Goal: Task Accomplishment & Management: Use online tool/utility

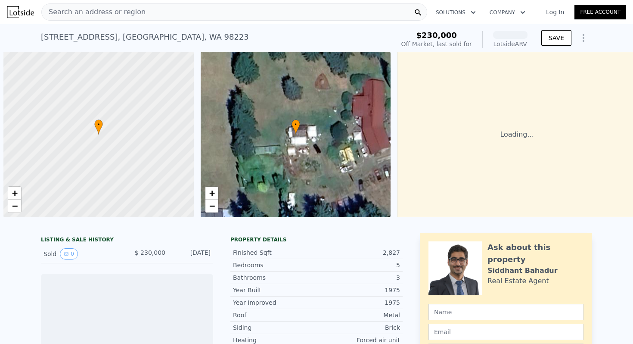
scroll to position [0, 3]
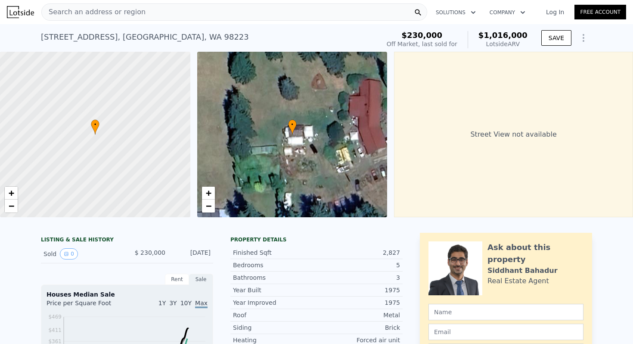
click at [95, 10] on span "Search an address or region" at bounding box center [94, 12] width 104 height 10
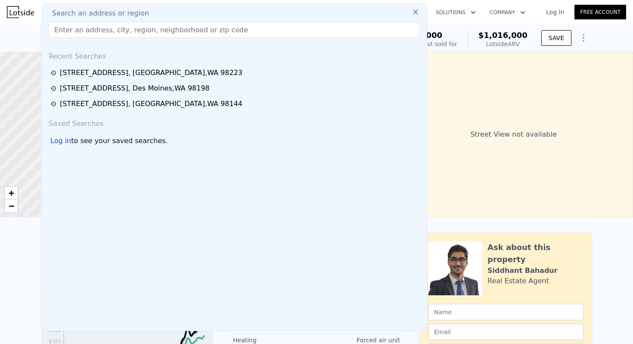
click at [90, 25] on input "text" at bounding box center [234, 30] width 371 height 16
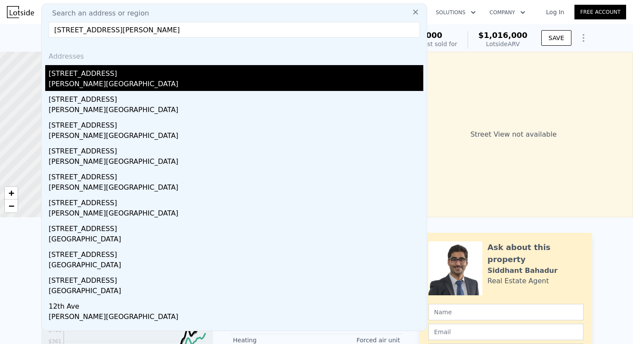
type input "[STREET_ADDRESS][PERSON_NAME]"
click at [110, 81] on div "[PERSON_NAME][GEOGRAPHIC_DATA]" at bounding box center [236, 85] width 375 height 12
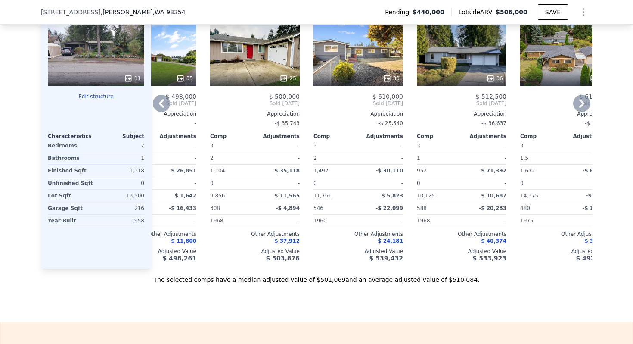
scroll to position [1268, 0]
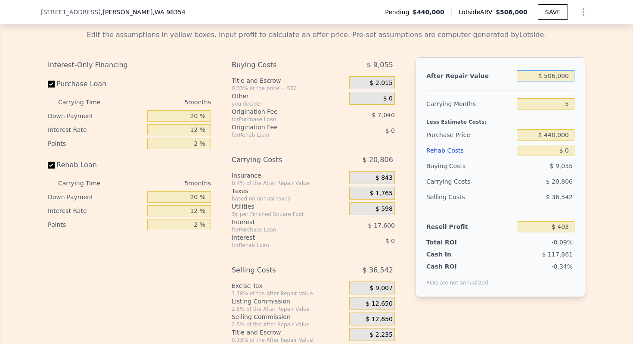
click at [564, 78] on input "$ 506,000" at bounding box center [546, 75] width 58 height 11
type input "$ 56"
type input "-$ 469,515"
type input "$ 5,650"
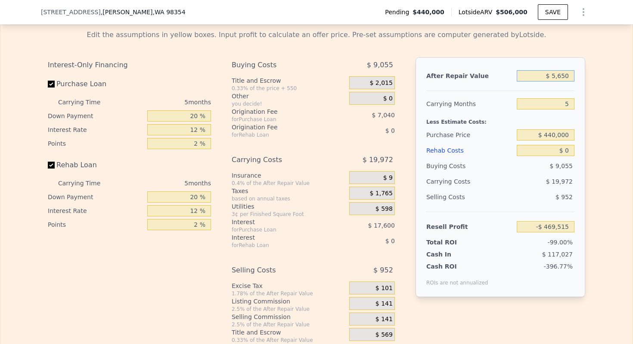
type input "-$ 464,329"
type input "$ 56,500"
type input "-$ 417,182"
type input "$ 565,000"
type input "$ 54,302"
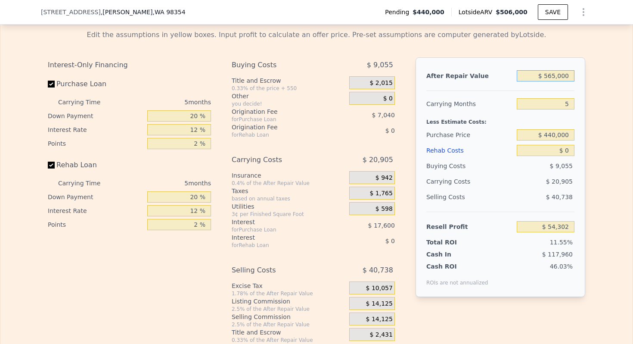
type input "$ 565,000"
click at [566, 150] on input "$ 0" at bounding box center [546, 150] width 58 height 11
click at [566, 104] on input "5" at bounding box center [546, 103] width 58 height 11
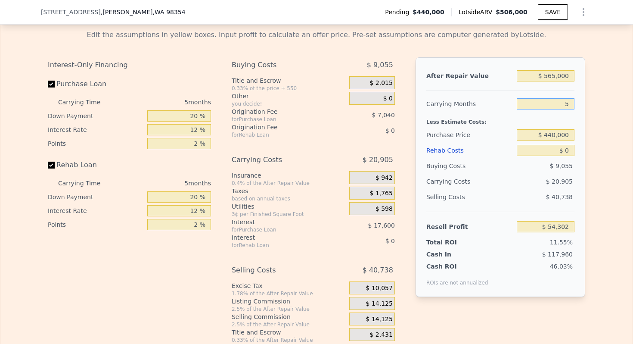
click at [566, 104] on input "5" at bounding box center [546, 103] width 58 height 11
type input "4"
type input "$ 58,484"
type input "4"
click at [195, 113] on input "20 %" at bounding box center [179, 115] width 64 height 11
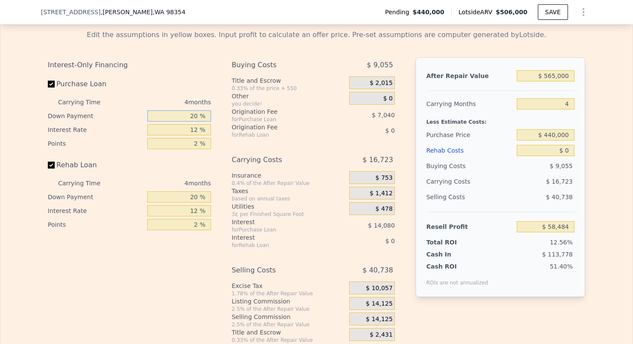
click at [195, 113] on input "20 %" at bounding box center [179, 115] width 64 height 11
type input "10 %"
type input "$ 55,844"
type input "10 %"
click at [193, 128] on input "12 %" at bounding box center [179, 129] width 64 height 11
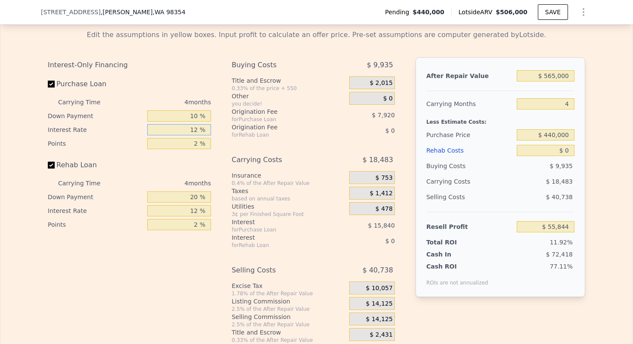
click at [193, 128] on input "12 %" at bounding box center [179, 129] width 64 height 11
type input "10 %"
type input "$ 58,484"
type input "10 %"
click at [193, 150] on div "Interest-Only Financing Purchase Loan Carrying Time 4 months Down Payment 10 % …" at bounding box center [129, 144] width 163 height 174
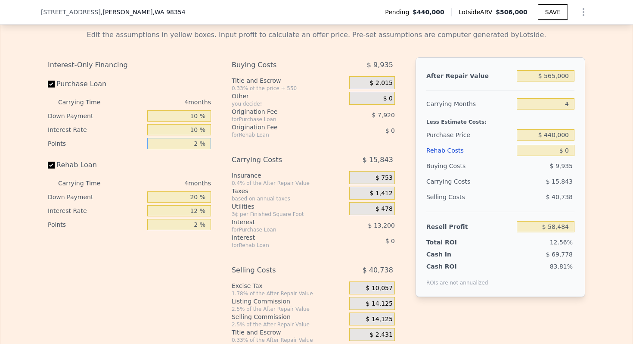
click at [193, 145] on input "2 %" at bounding box center [179, 143] width 64 height 11
type input "1 %"
type input "$ 62,444"
type input "1 %"
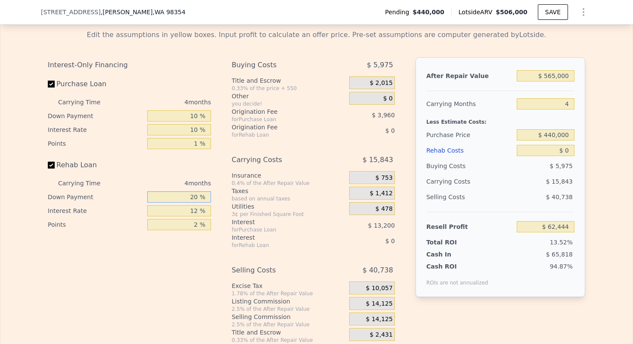
click at [191, 196] on input "20 %" at bounding box center [179, 196] width 64 height 11
type input "10 %"
click at [189, 208] on input "12 %" at bounding box center [179, 210] width 64 height 11
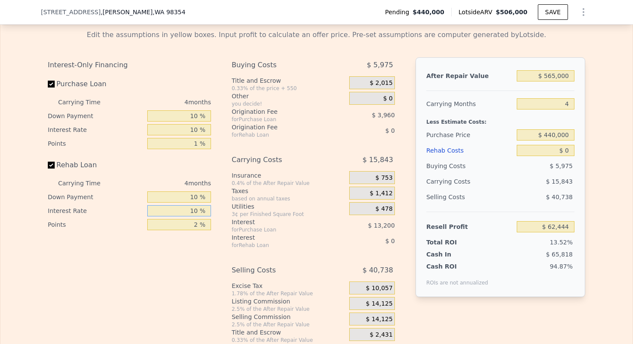
type input "10 %"
click at [190, 225] on input "2 %" at bounding box center [179, 224] width 64 height 11
type input "1 %"
click at [271, 248] on div "for Rehab Loan" at bounding box center [280, 245] width 96 height 7
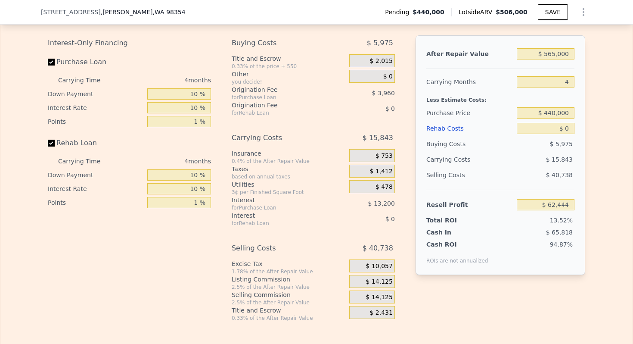
scroll to position [1292, 0]
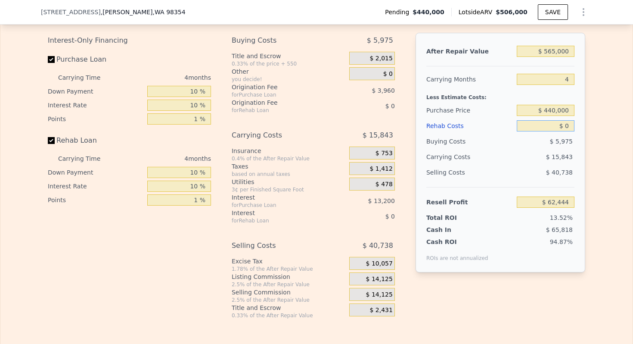
click at [567, 120] on input "$ 0" at bounding box center [546, 125] width 58 height 11
click at [571, 125] on input "$ 0" at bounding box center [546, 125] width 58 height 11
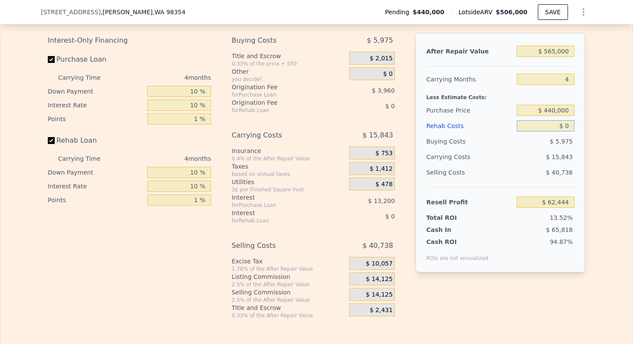
type input "$ 5"
type input "$ 62,439"
type input "$ 50"
type input "$ 62,394"
type input "$ 500"
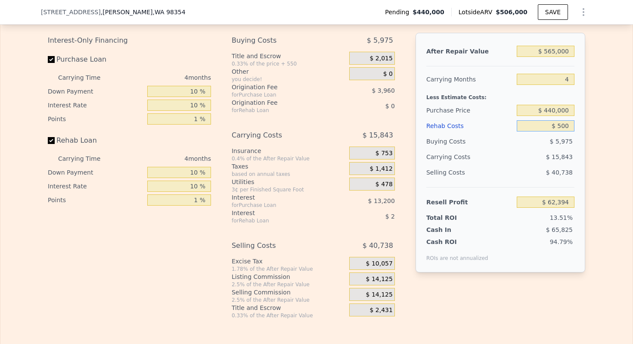
type input "$ 61,923"
type input "$ 5,000"
type input "$ 57,247"
type input "$ 50,000"
type input "$ 10,494"
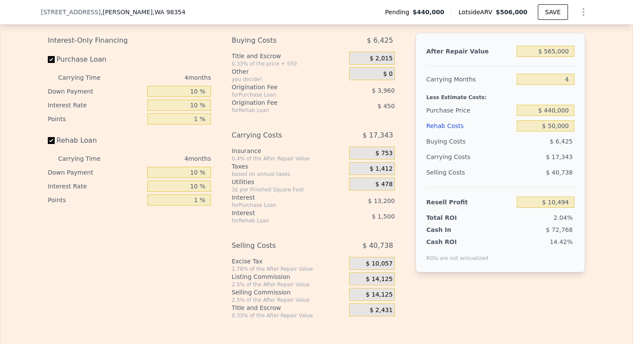
click at [449, 111] on div "Purchase Price" at bounding box center [470, 111] width 87 height 16
click at [465, 141] on div "Buying Costs" at bounding box center [470, 142] width 87 height 16
click at [456, 141] on div "Buying Costs" at bounding box center [470, 142] width 87 height 16
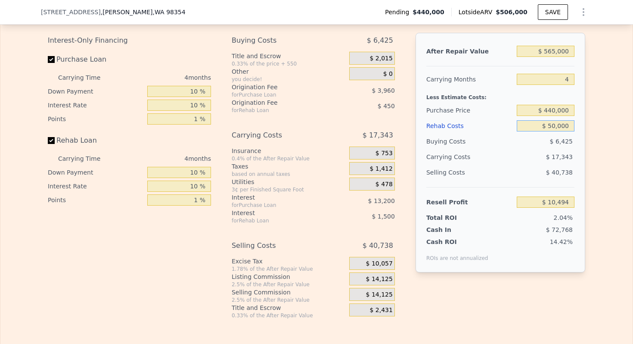
click at [554, 126] on input "$ 50,000" at bounding box center [546, 125] width 58 height 11
type input "$ 600"
type input "$ 61,819"
type input "$ 6,000"
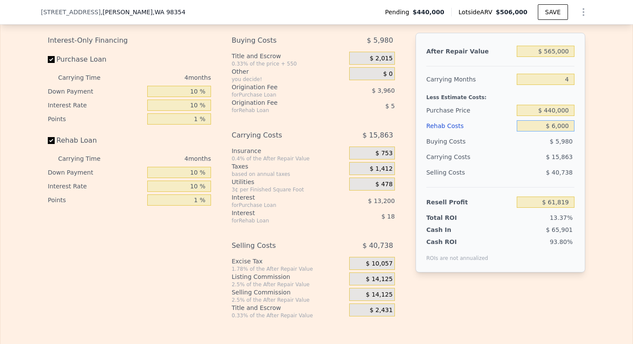
type input "$ 56,210"
type input "$ 60,000"
type input "$ 104"
type input "$ 60,000"
click at [555, 112] on input "$ 440,000" at bounding box center [546, 110] width 58 height 11
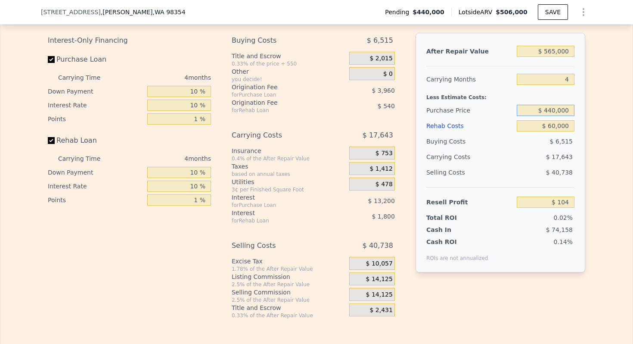
click at [555, 112] on input "$ 440,000" at bounding box center [546, 110] width 58 height 11
type input "$ 380,000"
click at [454, 110] on div "Purchase Price" at bounding box center [470, 111] width 87 height 16
type input "$ 62,644"
click at [554, 110] on input "$ 380,000" at bounding box center [546, 110] width 58 height 11
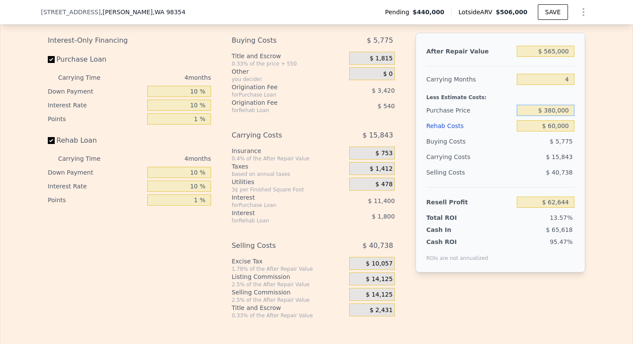
click at [554, 110] on input "$ 380,000" at bounding box center [546, 110] width 58 height 11
click at [460, 108] on div "Purchase Price" at bounding box center [470, 111] width 87 height 16
click at [561, 108] on input "$ 380,000" at bounding box center [546, 110] width 58 height 11
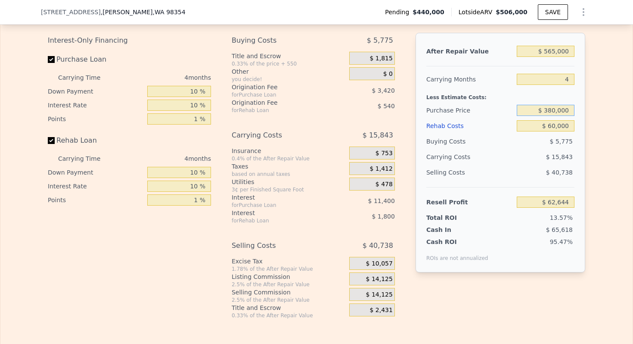
click at [561, 108] on input "$ 380,000" at bounding box center [546, 110] width 58 height 11
type input "$ 370,000"
click at [462, 101] on div "Less Estimate Costs:" at bounding box center [501, 95] width 148 height 16
type input "$ 73,067"
click at [556, 112] on input "$ 370,000" at bounding box center [546, 110] width 58 height 11
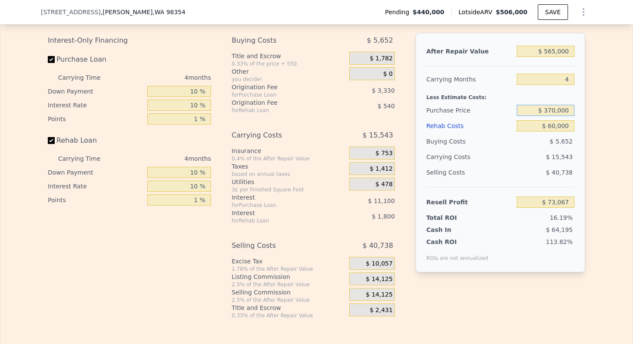
click at [556, 112] on input "$ 370,000" at bounding box center [546, 110] width 58 height 11
type input "$ 360,000"
click at [437, 103] on div "Purchase Price" at bounding box center [470, 111] width 87 height 16
type input "$ 83,490"
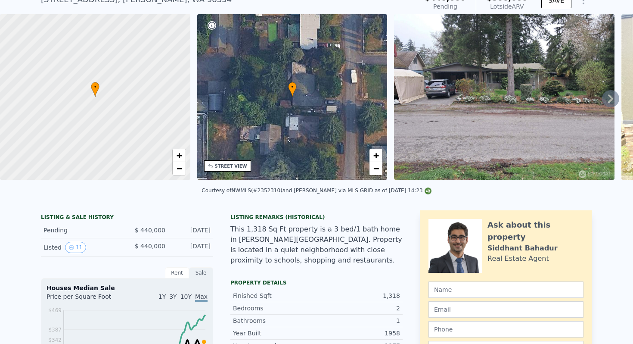
scroll to position [0, 0]
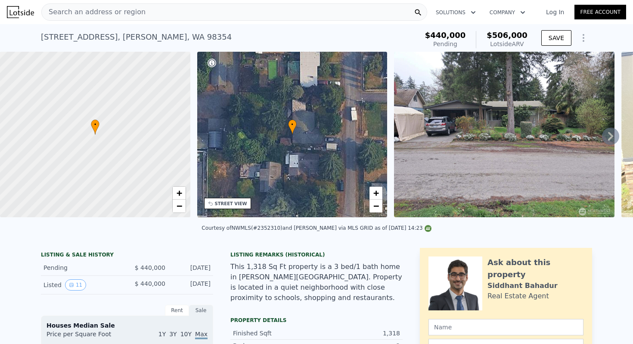
click at [125, 36] on div "[STREET_ADDRESS][PERSON_NAME]" at bounding box center [136, 37] width 191 height 12
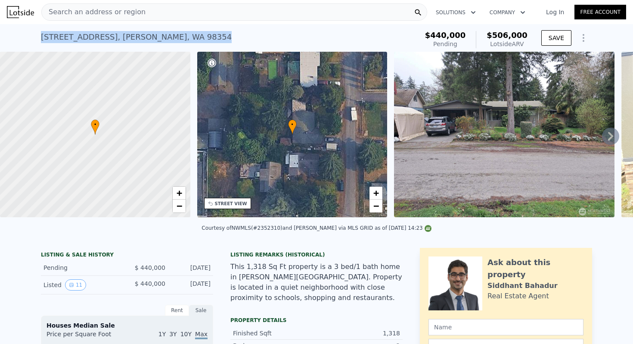
click at [125, 36] on div "[STREET_ADDRESS][PERSON_NAME]" at bounding box center [136, 37] width 191 height 12
click at [491, 149] on img at bounding box center [504, 134] width 221 height 165
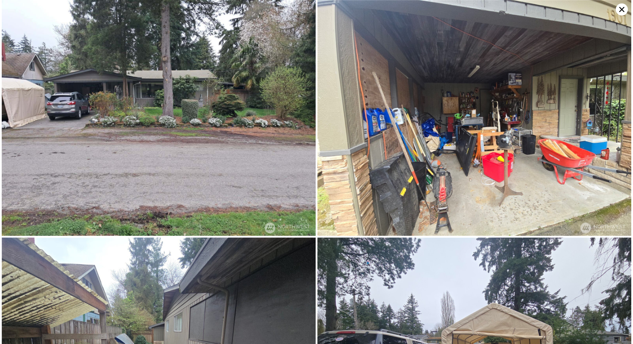
type input "4"
type input "2"
type input "2284"
type input "3742"
type input "52272"
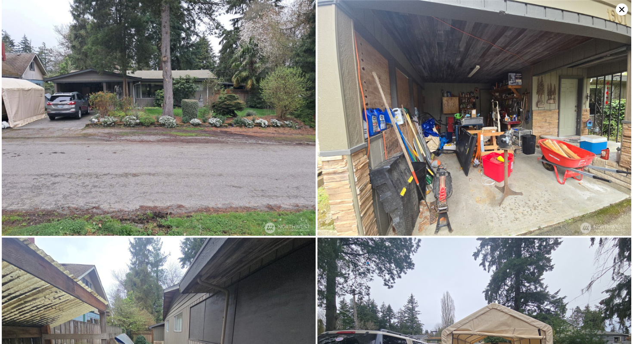
type input "113692"
type input "$ 1,016,000"
type input "7"
type input "$ 0"
type input "$ 688,860"
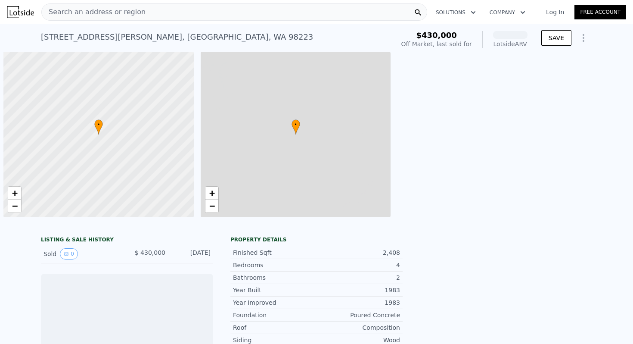
scroll to position [0, 3]
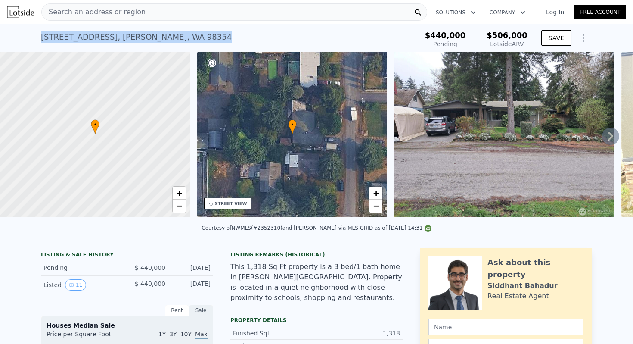
drag, startPoint x: 167, startPoint y: 38, endPoint x: 41, endPoint y: 38, distance: 126.3
click at [41, 38] on div "[STREET_ADDRESS][PERSON_NAME] Pending (~ARV $506k )" at bounding box center [228, 40] width 374 height 24
copy div "[STREET_ADDRESS][PERSON_NAME]"
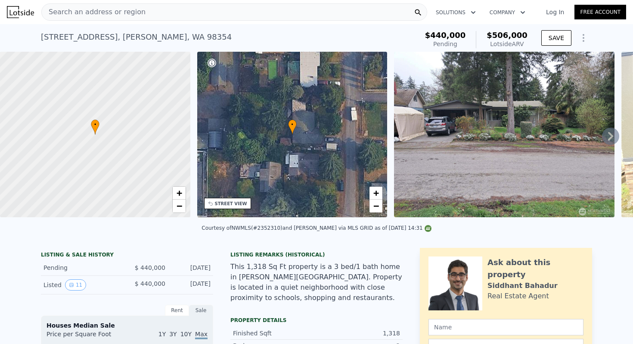
click at [102, 10] on span "Search an address or region" at bounding box center [94, 12] width 104 height 10
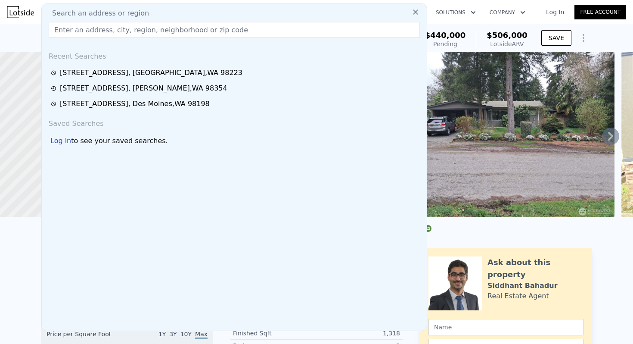
click at [101, 31] on input "text" at bounding box center [234, 30] width 371 height 16
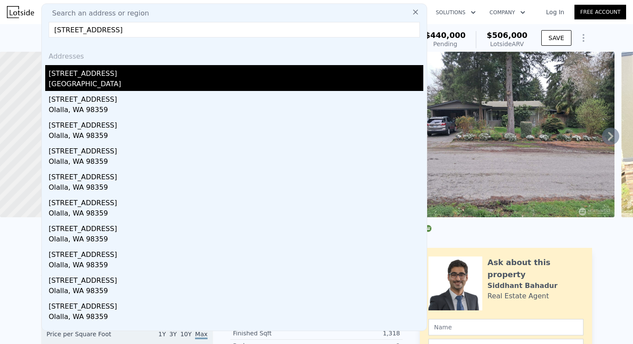
type input "[STREET_ADDRESS]"
click at [113, 81] on div "[GEOGRAPHIC_DATA]" at bounding box center [236, 85] width 375 height 12
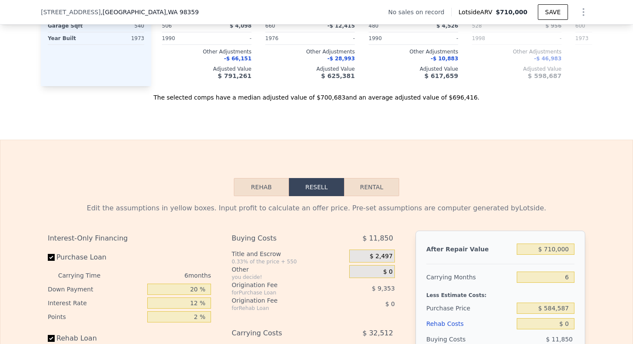
scroll to position [1118, 0]
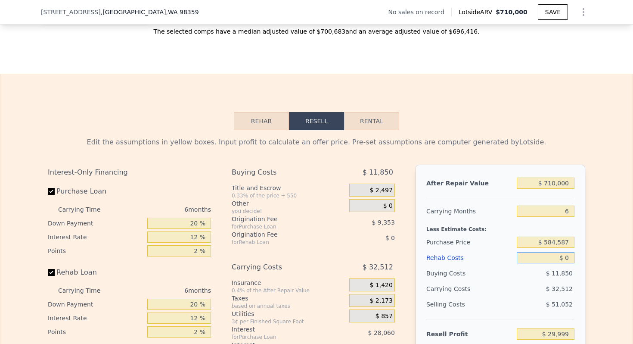
click at [566, 258] on input "$ 0" at bounding box center [546, 257] width 58 height 11
type input "$ 1"
type input "$ 29,998"
type input "$ 16"
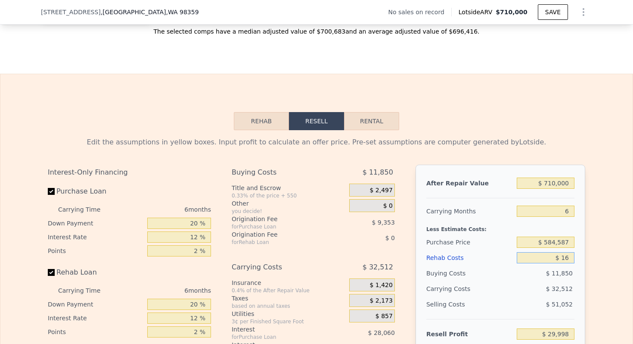
type input "$ 29,983"
type input "$ 165"
type input "$ 29,825"
type input "$ 1,650"
type input "$ 28,245"
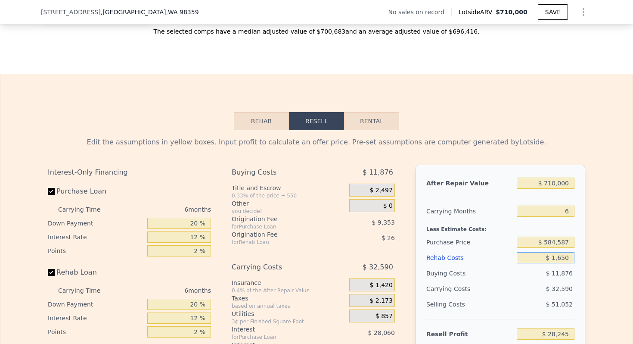
type input "$ 16,500"
type input "$ 12,443"
type input "$ 165,000"
type input "-$ 145,561"
type input "$ 165,000"
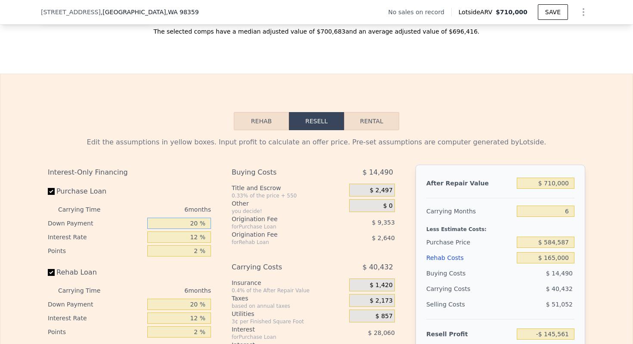
click at [192, 222] on input "20 %" at bounding box center [179, 223] width 64 height 11
type input "10 %"
type input "-$ 150,235"
type input "10 %"
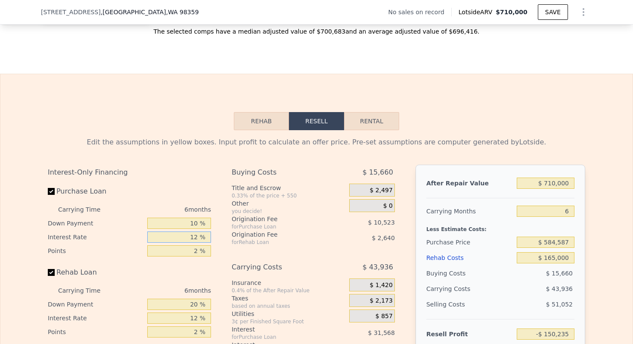
click at [192, 241] on input "12 %" at bounding box center [179, 236] width 64 height 11
type input "1 %"
type input "-$ 121,297"
type input "10 %"
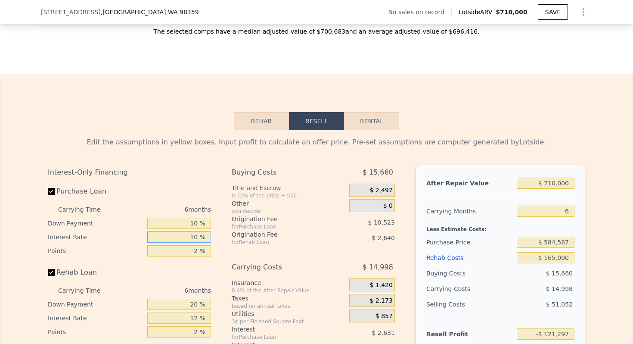
type input "-$ 144,973"
type input "10 %"
click at [192, 252] on input "2 %" at bounding box center [179, 250] width 64 height 11
type input "1 %"
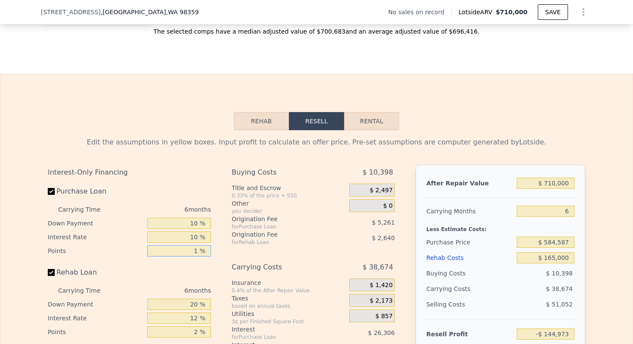
type input "-$ 139,711"
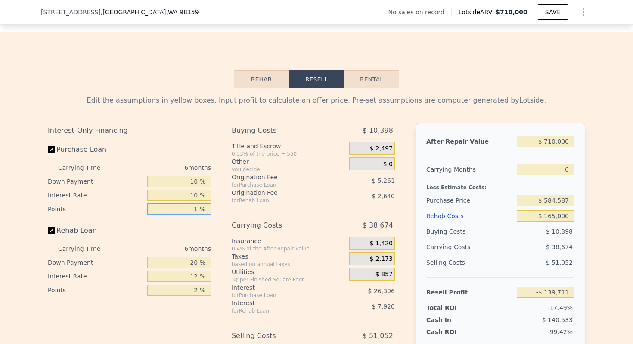
type input "1 %"
click at [195, 259] on input "20 %" at bounding box center [179, 262] width 64 height 11
type input "10 %"
type input "-$ 141,031"
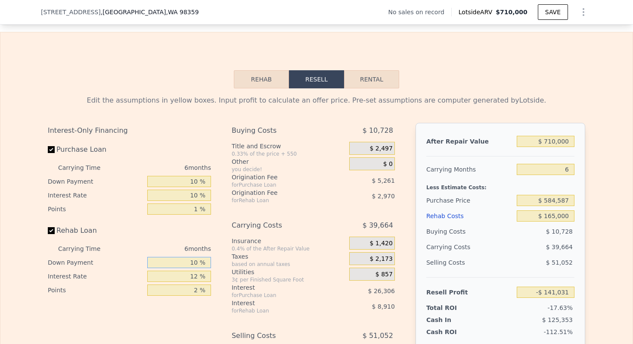
type input "10 %"
click at [195, 278] on input "12 %" at bounding box center [179, 276] width 64 height 11
type input "1 %"
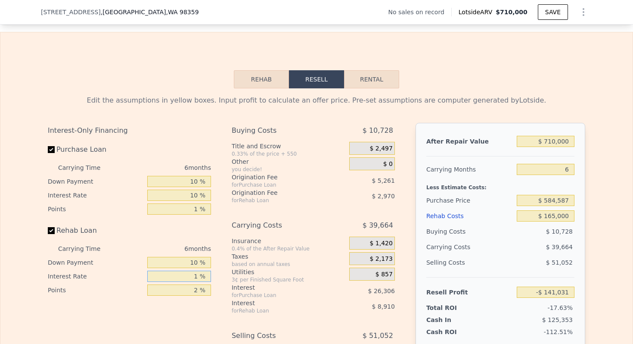
type input "-$ 132,865"
type input "10 %"
type input "-$ 139,549"
type input "10 %"
click at [191, 290] on input "2 %" at bounding box center [179, 289] width 64 height 11
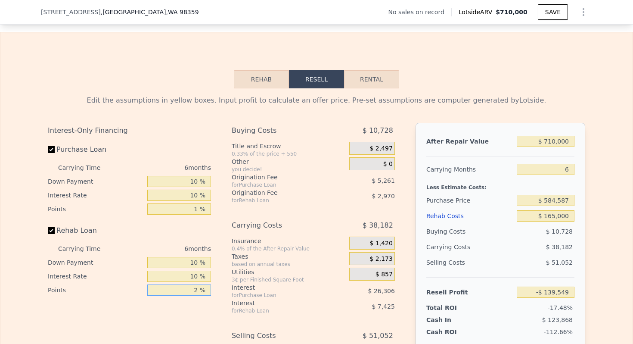
click at [191, 290] on input "2 %" at bounding box center [179, 289] width 64 height 11
type input "1 %"
type input "-$ 138,064"
type input "1 %"
click at [269, 287] on div "Interest" at bounding box center [280, 287] width 96 height 9
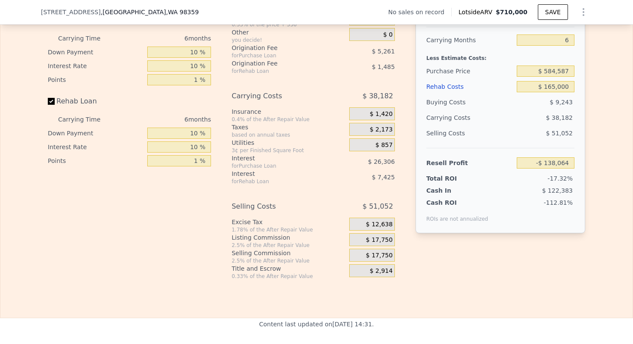
scroll to position [1337, 0]
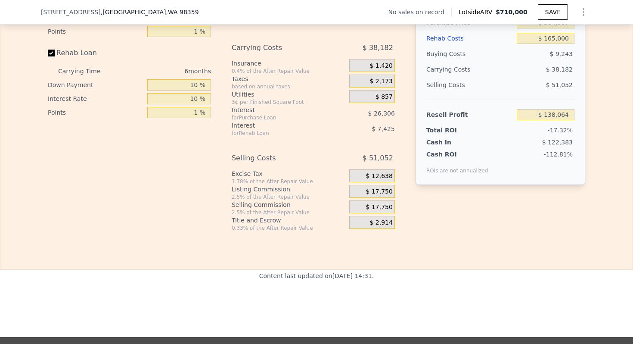
click at [380, 189] on span "$ 17,750" at bounding box center [379, 192] width 27 height 8
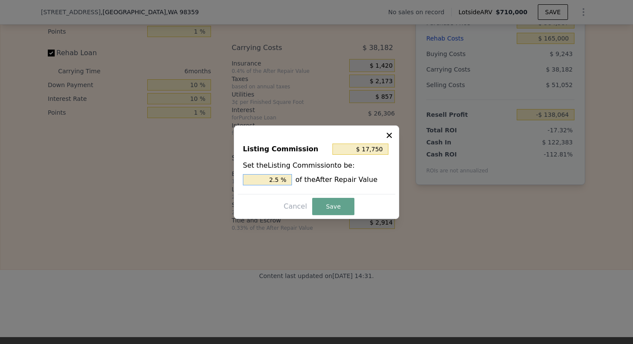
click at [275, 179] on input "2.5 %" at bounding box center [267, 179] width 49 height 11
type input "$ 7,100"
type input "1. %"
type input "$ 10,650"
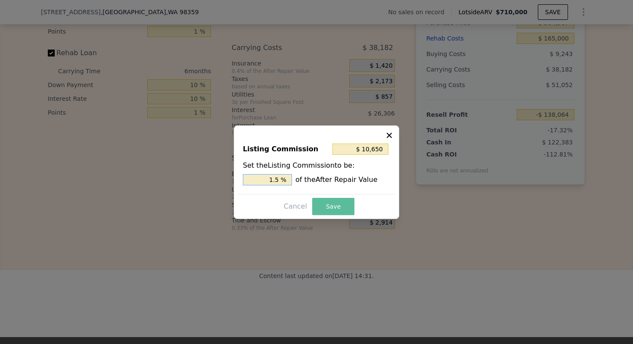
type input "1.5 %"
click at [327, 204] on button "Save" at bounding box center [333, 206] width 42 height 17
type input "-$ 130,964"
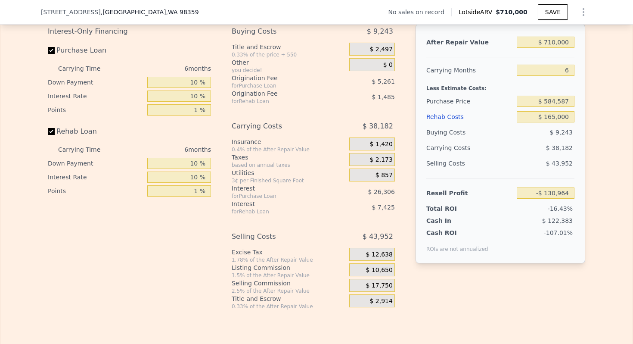
scroll to position [1237, 0]
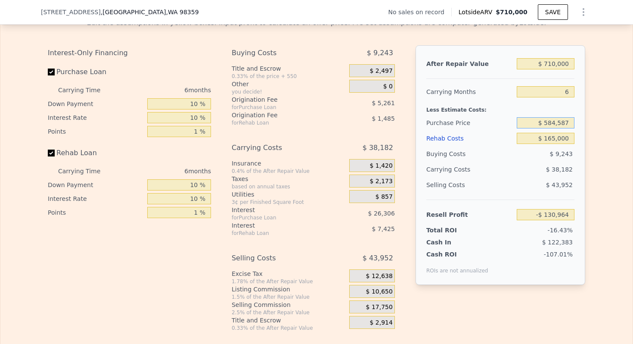
click at [554, 125] on input "$ 584,587" at bounding box center [546, 122] width 58 height 11
type input "$ 400,000"
click at [468, 106] on div "Less Estimate Costs:" at bounding box center [501, 108] width 148 height 16
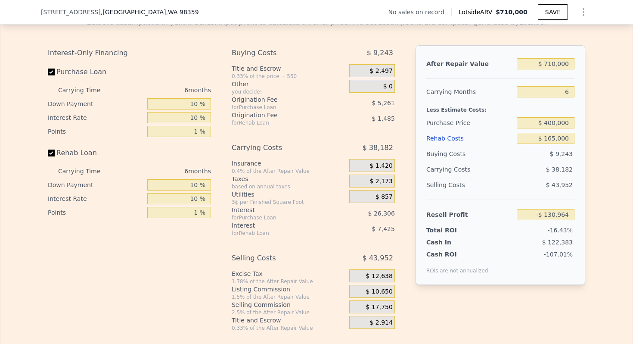
type input "$ 64,203"
click at [563, 117] on input "$ 400,000" at bounding box center [546, 122] width 58 height 11
click at [563, 118] on input "$ 400,000" at bounding box center [546, 122] width 58 height 11
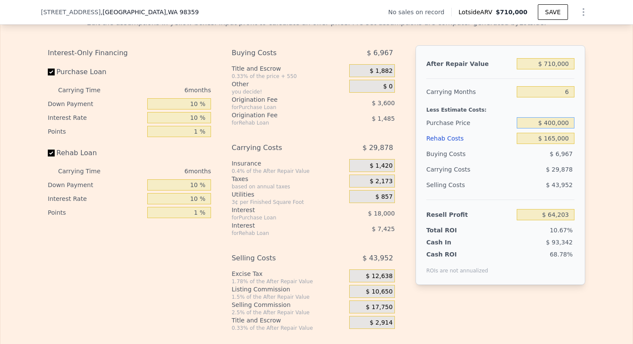
click at [555, 125] on input "$ 400,000" at bounding box center [546, 122] width 58 height 11
type input "$ 200,000"
click at [471, 128] on div "Purchase Price" at bounding box center [470, 123] width 87 height 16
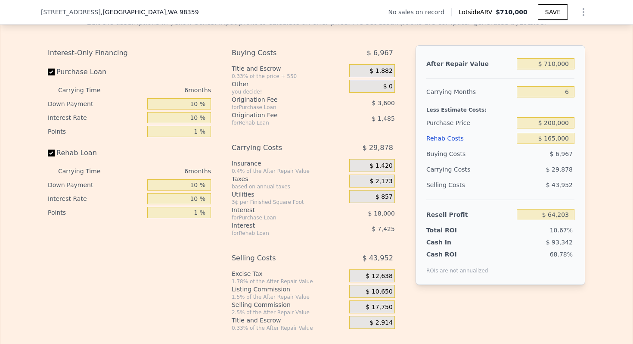
type input "$ 275,669"
click at [564, 122] on input "$ 200,000" at bounding box center [546, 122] width 58 height 11
type input "$ 290,000"
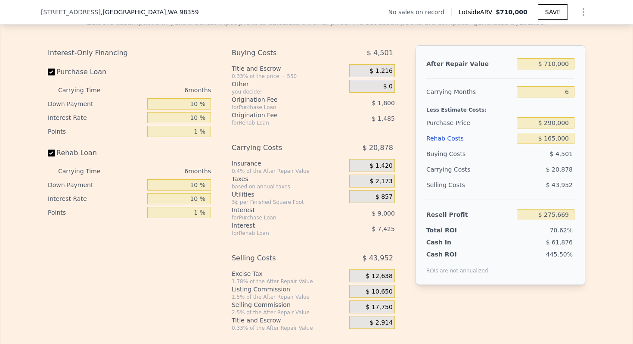
click at [493, 108] on div "Less Estimate Costs:" at bounding box center [501, 108] width 148 height 16
type input "$ 180,509"
click at [553, 122] on input "$ 290,000" at bounding box center [546, 122] width 58 height 11
click at [477, 115] on div "Purchase Price" at bounding box center [470, 123] width 87 height 16
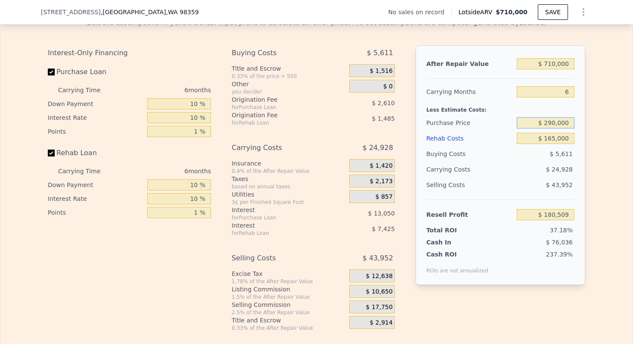
click at [556, 126] on input "$ 290,000" at bounding box center [546, 122] width 58 height 11
type input "$ 400,000"
click at [492, 101] on div "Less Estimate Costs:" at bounding box center [501, 108] width 148 height 16
type input "$ 64,203"
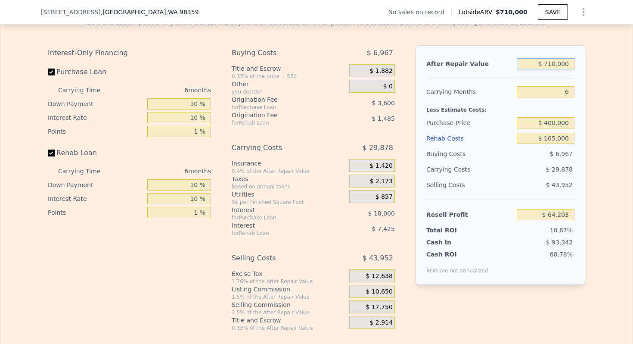
click at [563, 62] on input "$ 710,000" at bounding box center [546, 63] width 58 height 11
click at [564, 121] on input "$ 400,000" at bounding box center [546, 122] width 58 height 11
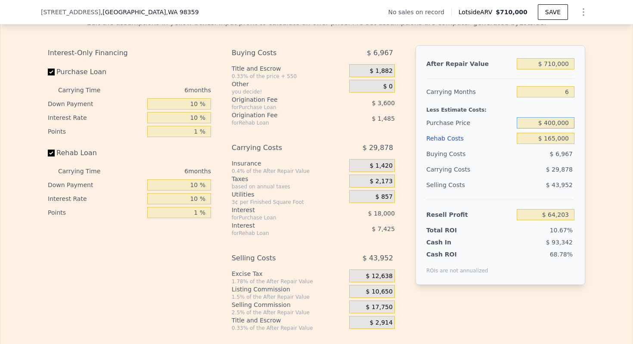
click at [564, 121] on input "$ 400,000" at bounding box center [546, 122] width 58 height 11
type input "$ 415,000"
click at [480, 112] on div "Less Estimate Costs:" at bounding box center [501, 108] width 148 height 16
type input "$ 48,340"
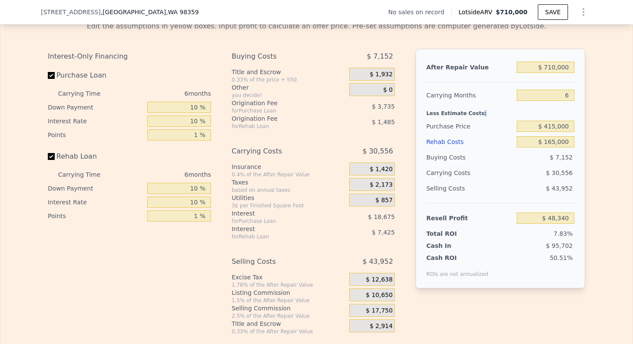
scroll to position [1233, 0]
click at [555, 68] on input "$ 710,000" at bounding box center [546, 67] width 58 height 11
click at [473, 113] on div "Less Estimate Costs:" at bounding box center [501, 112] width 148 height 16
click at [558, 72] on input "$ 710,000" at bounding box center [546, 67] width 58 height 11
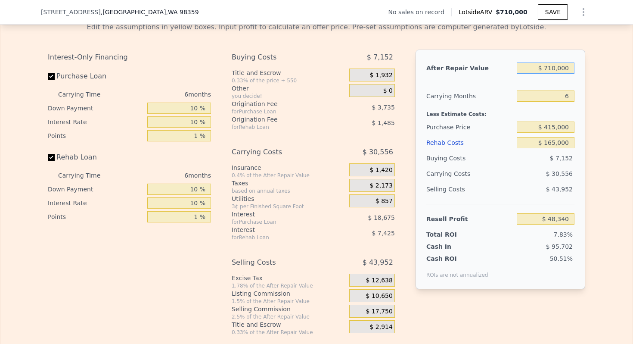
click at [558, 72] on input "$ 710,000" at bounding box center [546, 67] width 58 height 11
type input "$ 7"
type input "-$ 616,831"
type input "$ 73"
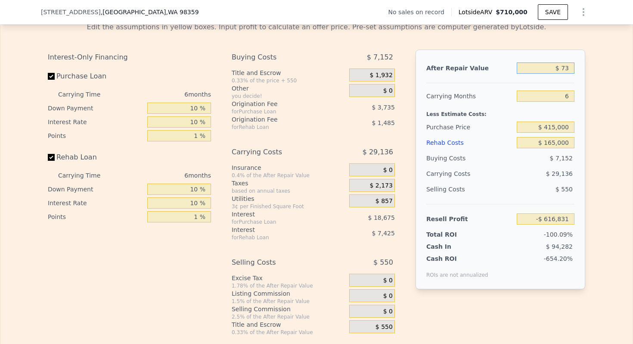
type input "-$ 616,769"
type input "$ 730"
type input "-$ 616,153"
type input "$ 7,300"
type input "-$ 610,000"
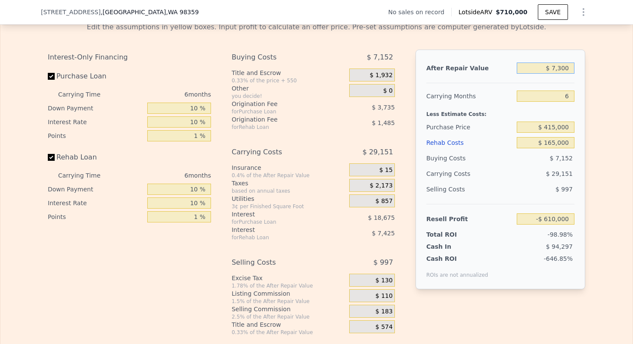
type input "$ 73,000"
type input "-$ 548,446"
type input "$ 730,000"
type input "$ 67,077"
click at [470, 79] on div at bounding box center [501, 79] width 148 height 7
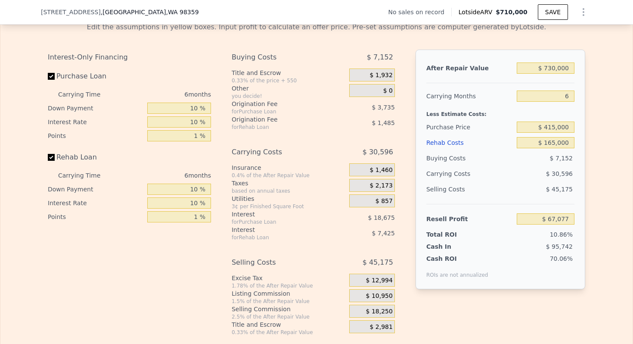
scroll to position [1239, 0]
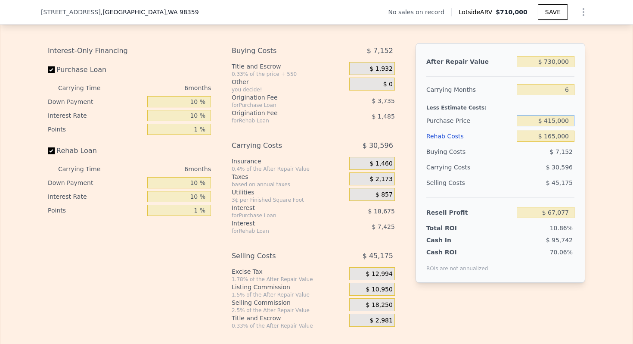
click at [556, 122] on input "$ 415,000" at bounding box center [546, 120] width 58 height 11
click at [471, 170] on div "Carrying Costs" at bounding box center [454, 167] width 54 height 16
type input "$ 710,000"
type input "$ 0"
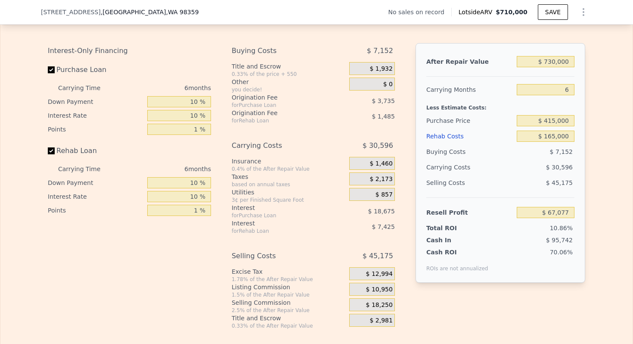
type input "$ 29,999"
click at [576, 133] on div "After Repair Value $ 710,000 Carrying Months 6 Less Estimate Costs: Purchase Pr…" at bounding box center [501, 163] width 170 height 240
click at [570, 134] on input "$ 0" at bounding box center [546, 136] width 58 height 11
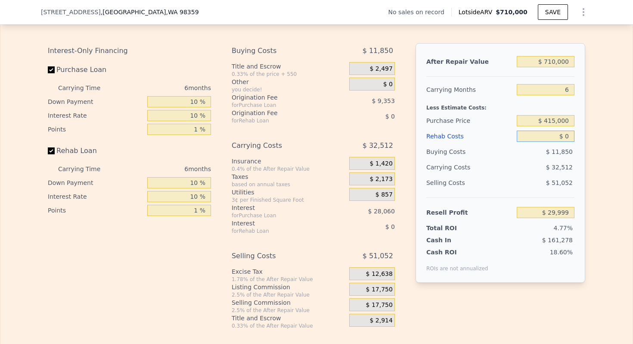
type input "$ 1"
type input "$ 29,998"
type input "$ 16"
type input "$ 29,983"
type input "$ 165"
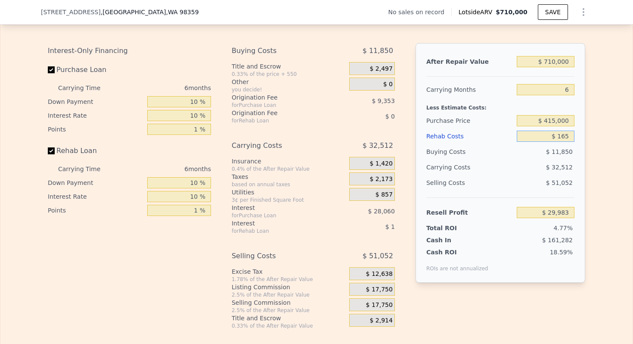
type input "$ 29,825"
type input "$ 1,650"
type input "$ 28,245"
type input "$ 16,500"
type input "$ 12,443"
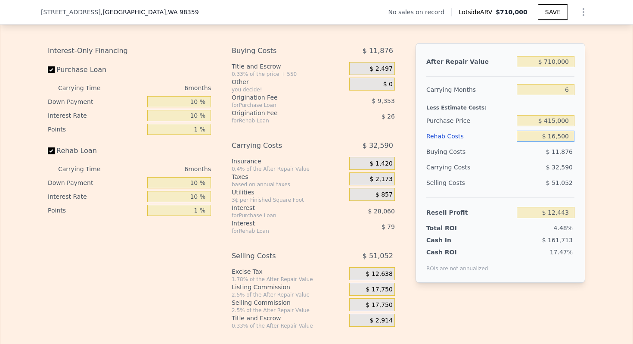
type input "$ 165,000"
type input "-$ 145,561"
type input "$ 165,000"
click at [555, 125] on input "$ 415,000" at bounding box center [546, 120] width 58 height 11
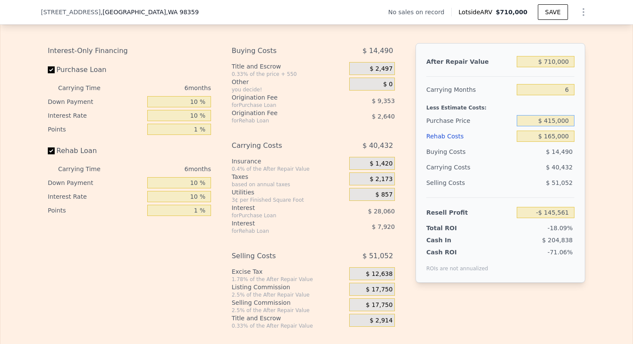
click at [555, 125] on input "$ 415,000" at bounding box center [546, 120] width 58 height 11
type input "$ 415,000"
click at [486, 115] on div "Purchase Price" at bounding box center [470, 121] width 87 height 16
type input "$ 35,446"
click at [559, 118] on input "$ 415,000" at bounding box center [546, 120] width 58 height 11
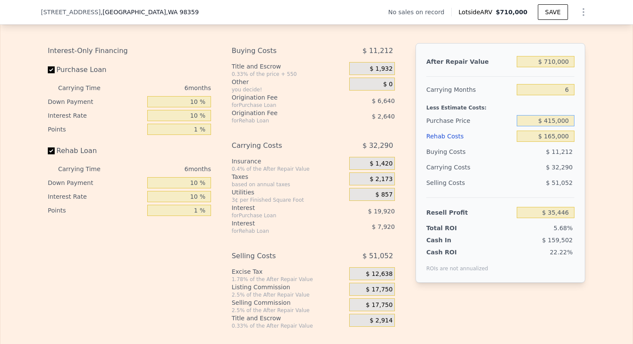
click at [559, 118] on input "$ 415,000" at bounding box center [546, 120] width 58 height 11
type input "$ 315,000"
click at [474, 121] on div "Purchase Price" at bounding box center [470, 121] width 87 height 16
type input "$ 142,179"
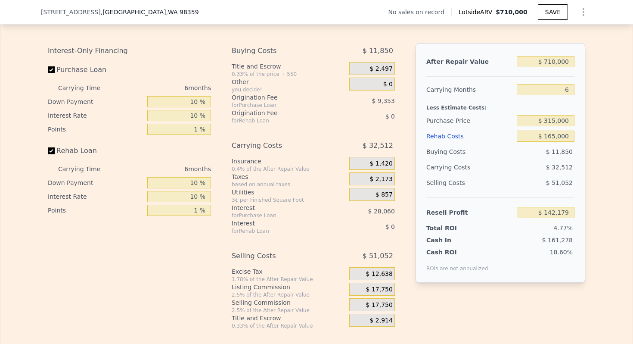
type input "$ 0"
type input "$ 29,999"
